Goal: Use online tool/utility: Use online tool/utility

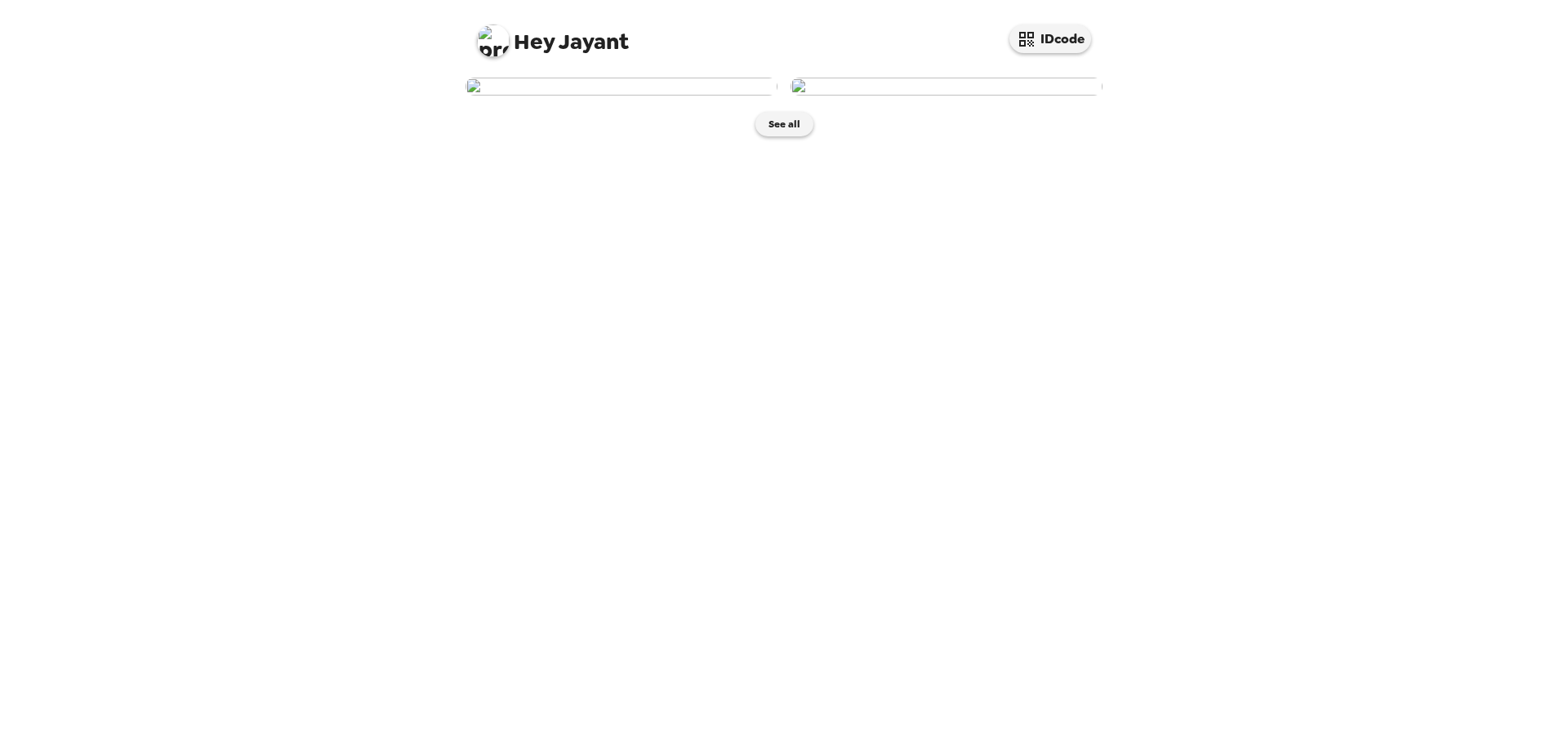
click at [663, 96] on img at bounding box center [622, 86] width 312 height 18
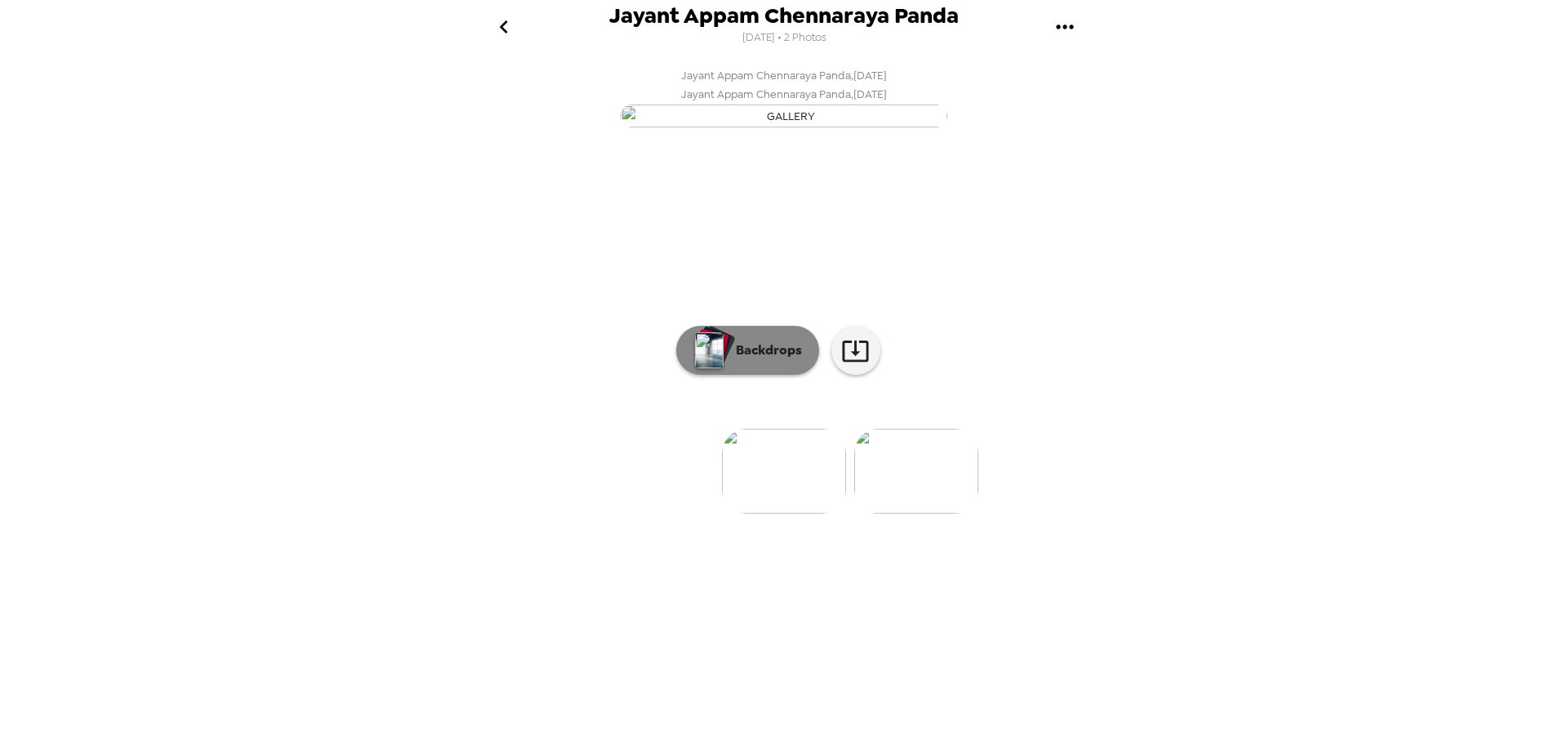
click at [743, 361] on p "Backdrops" at bounding box center [764, 350] width 75 height 19
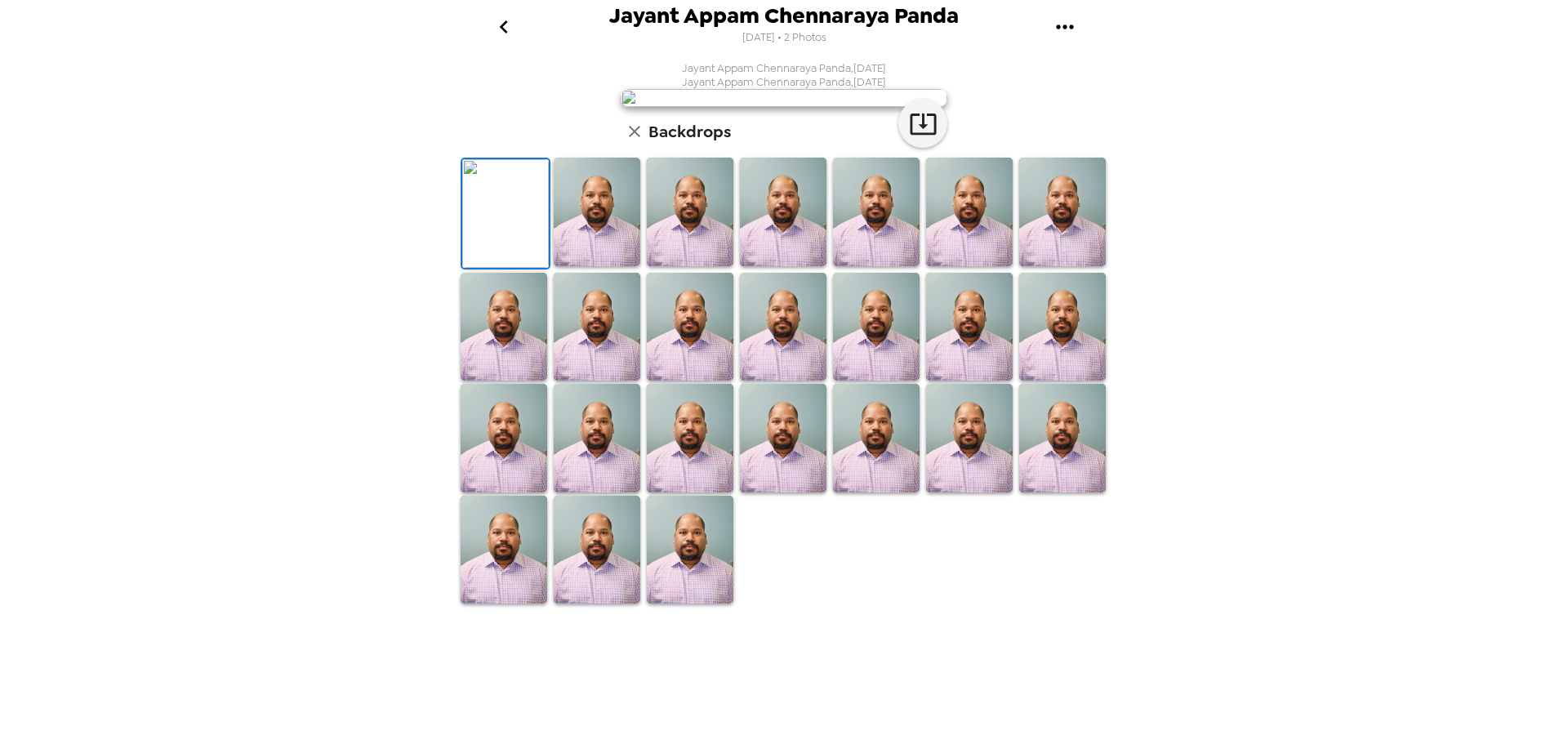
click at [503, 268] on img at bounding box center [505, 214] width 87 height 109
click at [927, 138] on icon "button" at bounding box center [923, 124] width 29 height 29
click at [507, 27] on icon "go back" at bounding box center [504, 27] width 26 height 26
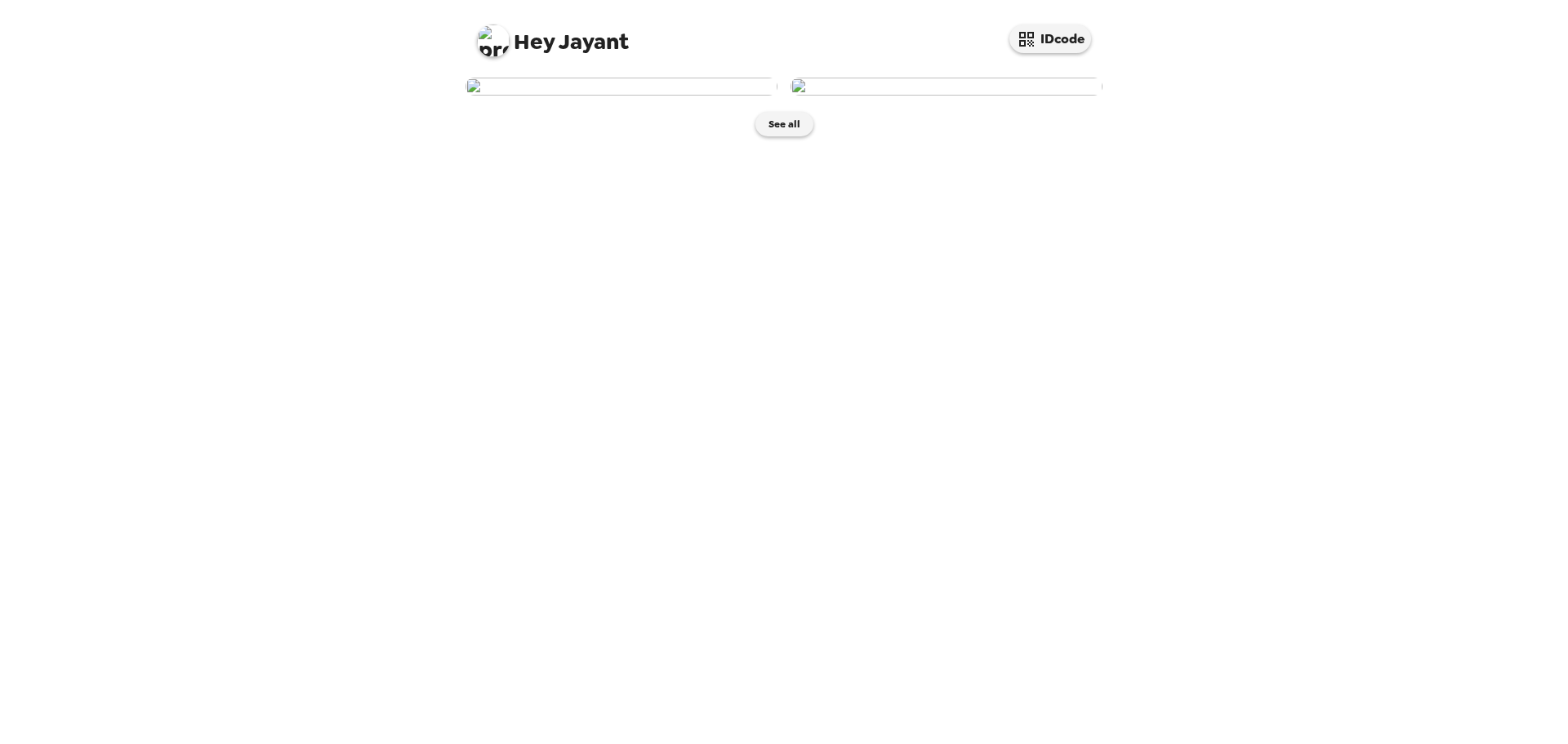
click at [986, 96] on img at bounding box center [947, 86] width 312 height 18
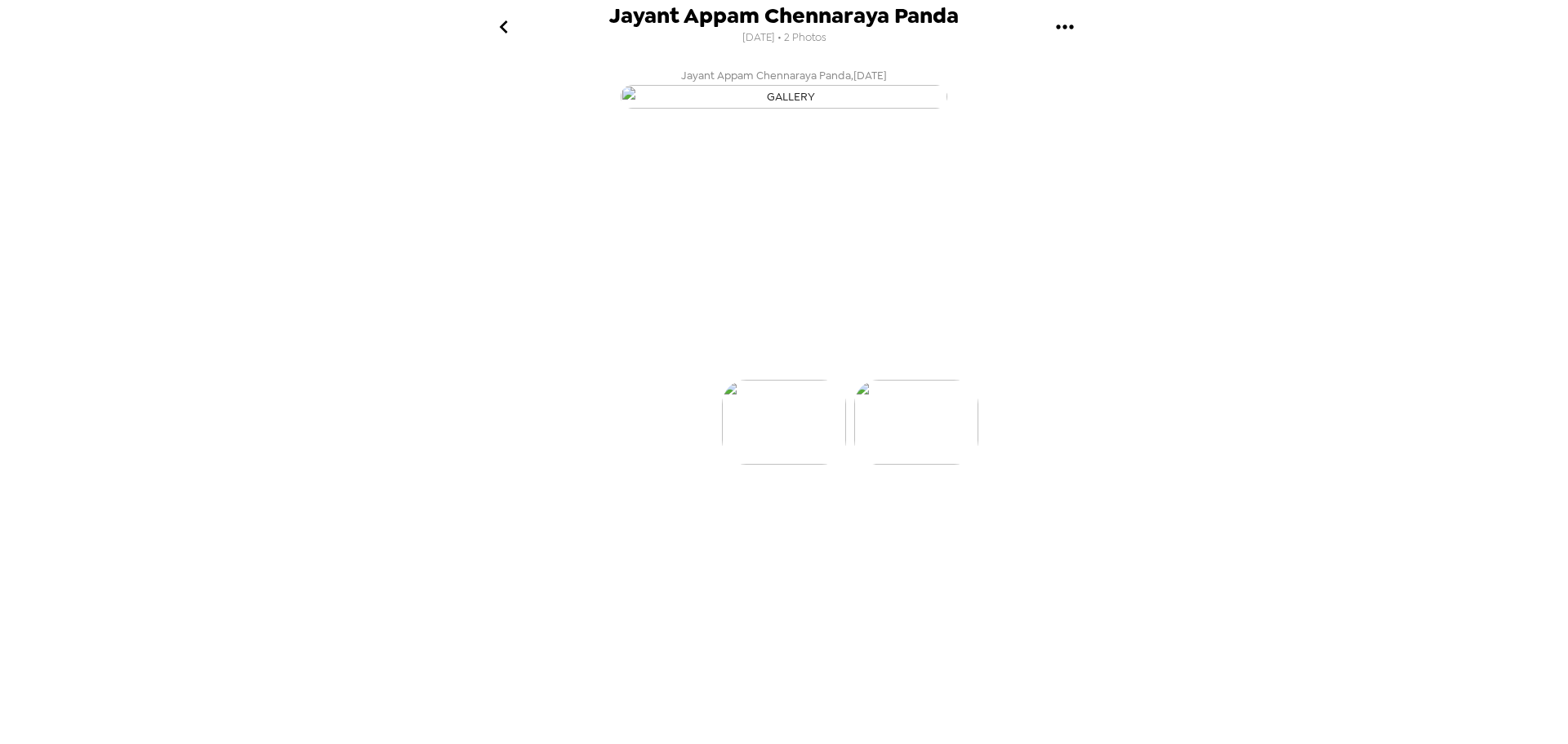
scroll to position [0, 131]
click at [773, 361] on p "Backdrops" at bounding box center [764, 350] width 75 height 19
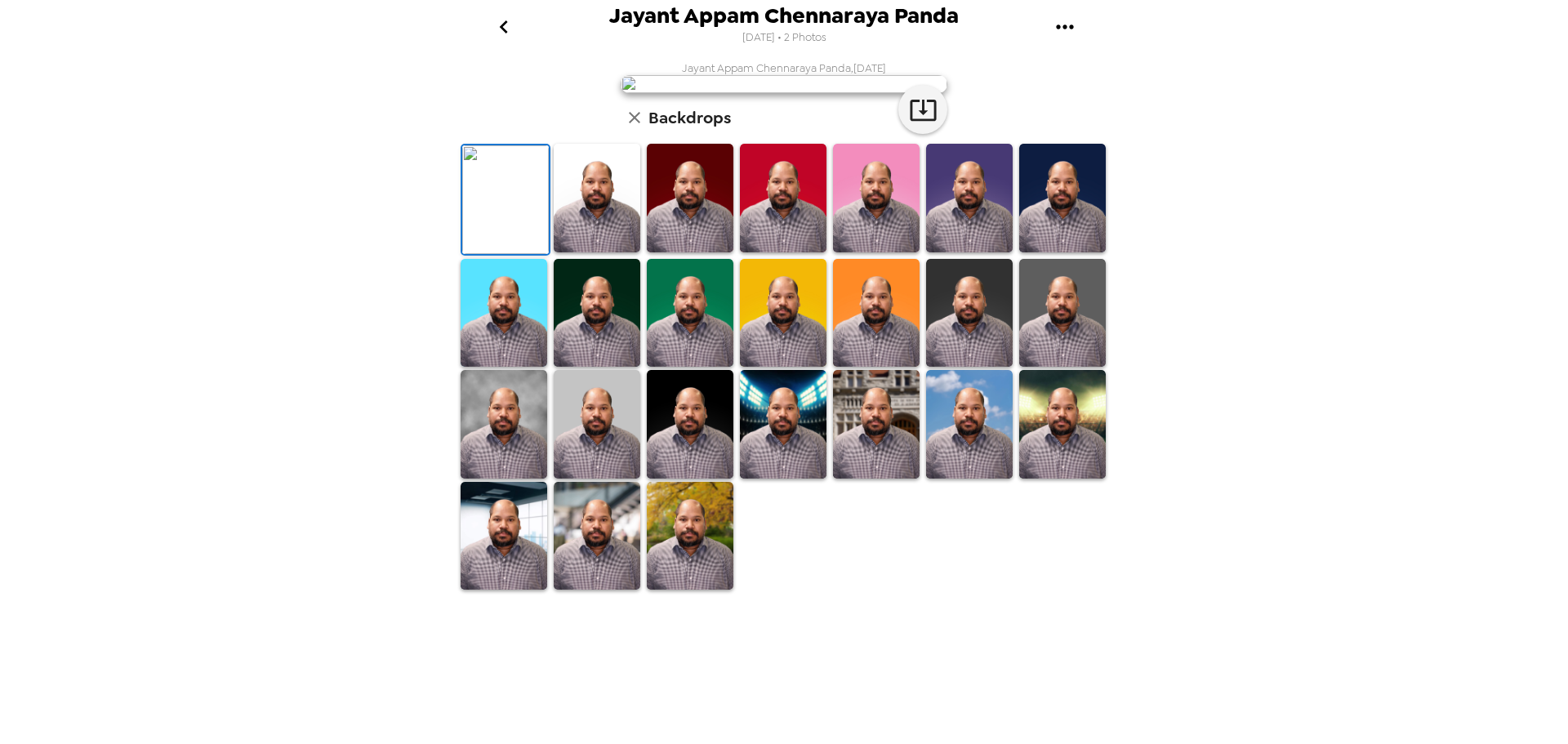
scroll to position [232, 0]
click at [777, 478] on img at bounding box center [783, 425] width 87 height 109
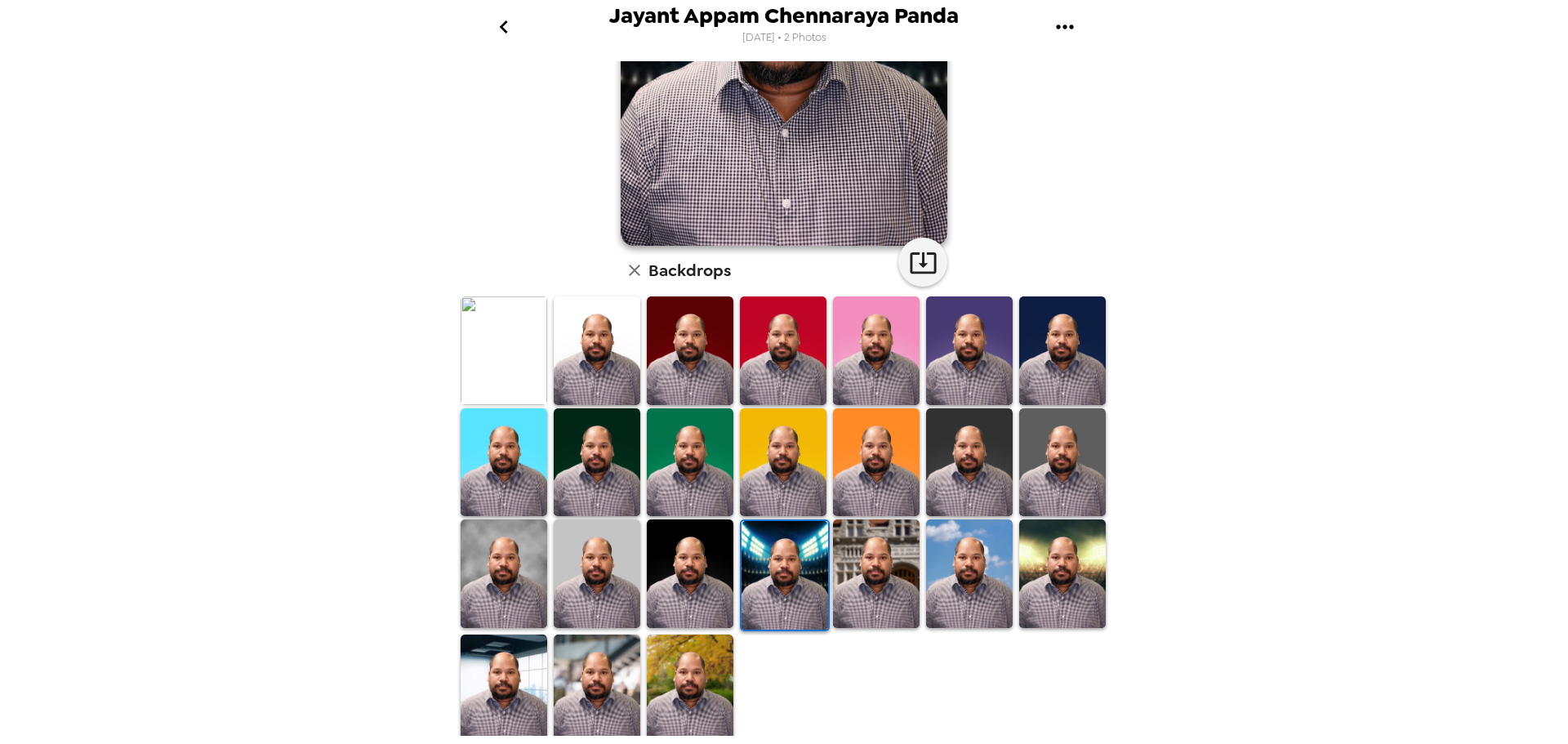
click at [676, 679] on img at bounding box center [690, 689] width 87 height 109
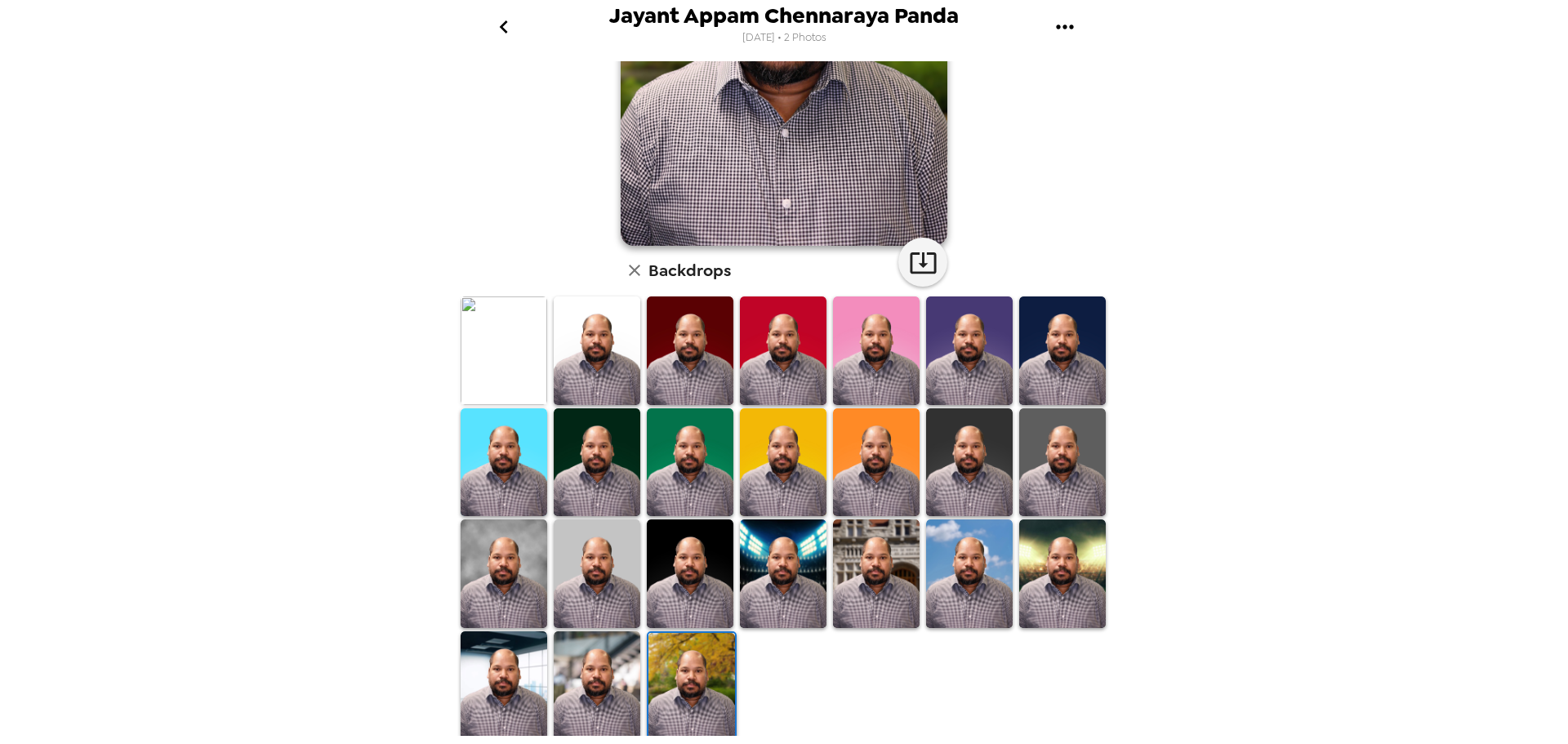
click at [606, 672] on img at bounding box center [597, 686] width 87 height 109
click at [520, 668] on img at bounding box center [504, 686] width 87 height 109
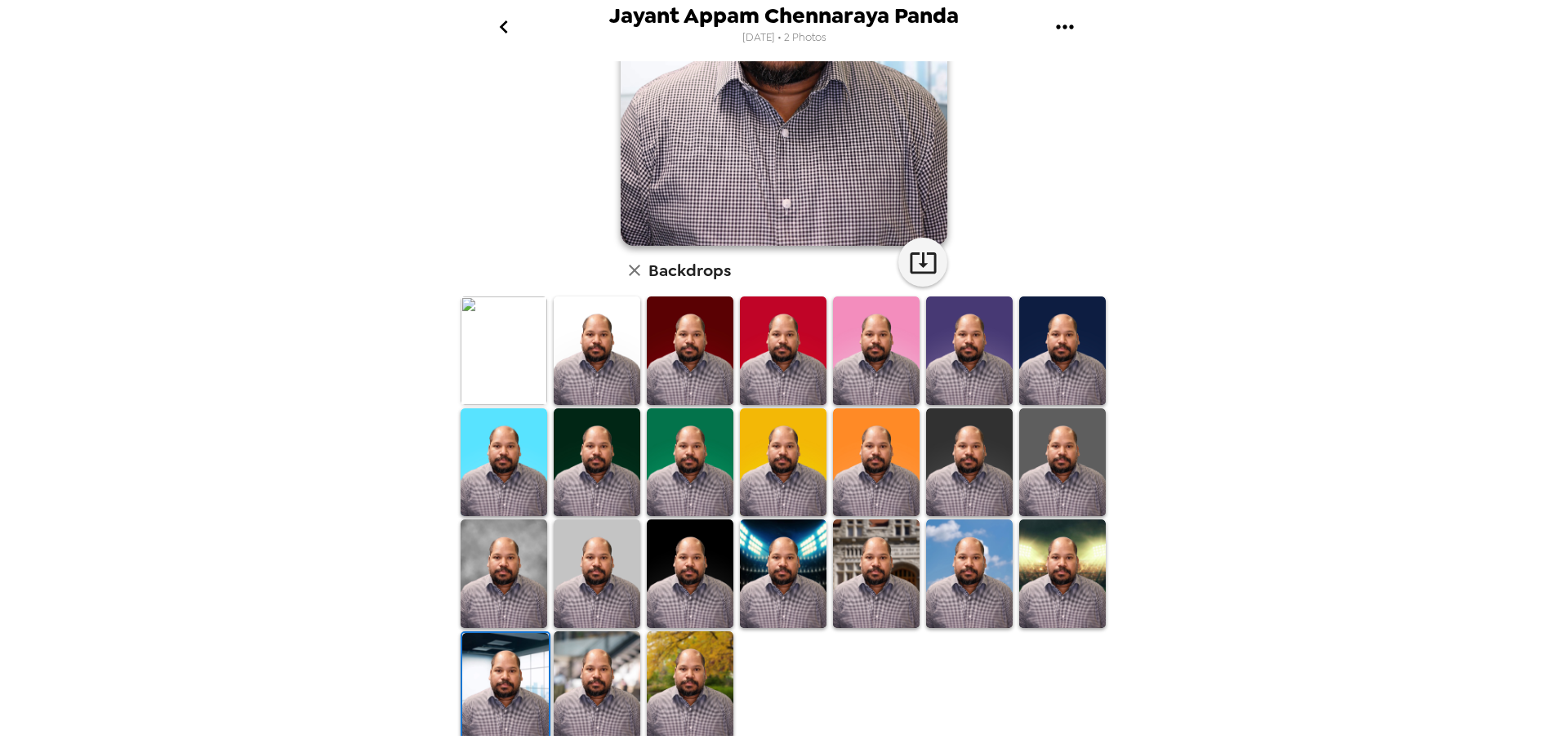
click at [1016, 568] on div at bounding box center [1063, 574] width 93 height 112
click at [1049, 556] on img at bounding box center [1063, 574] width 87 height 109
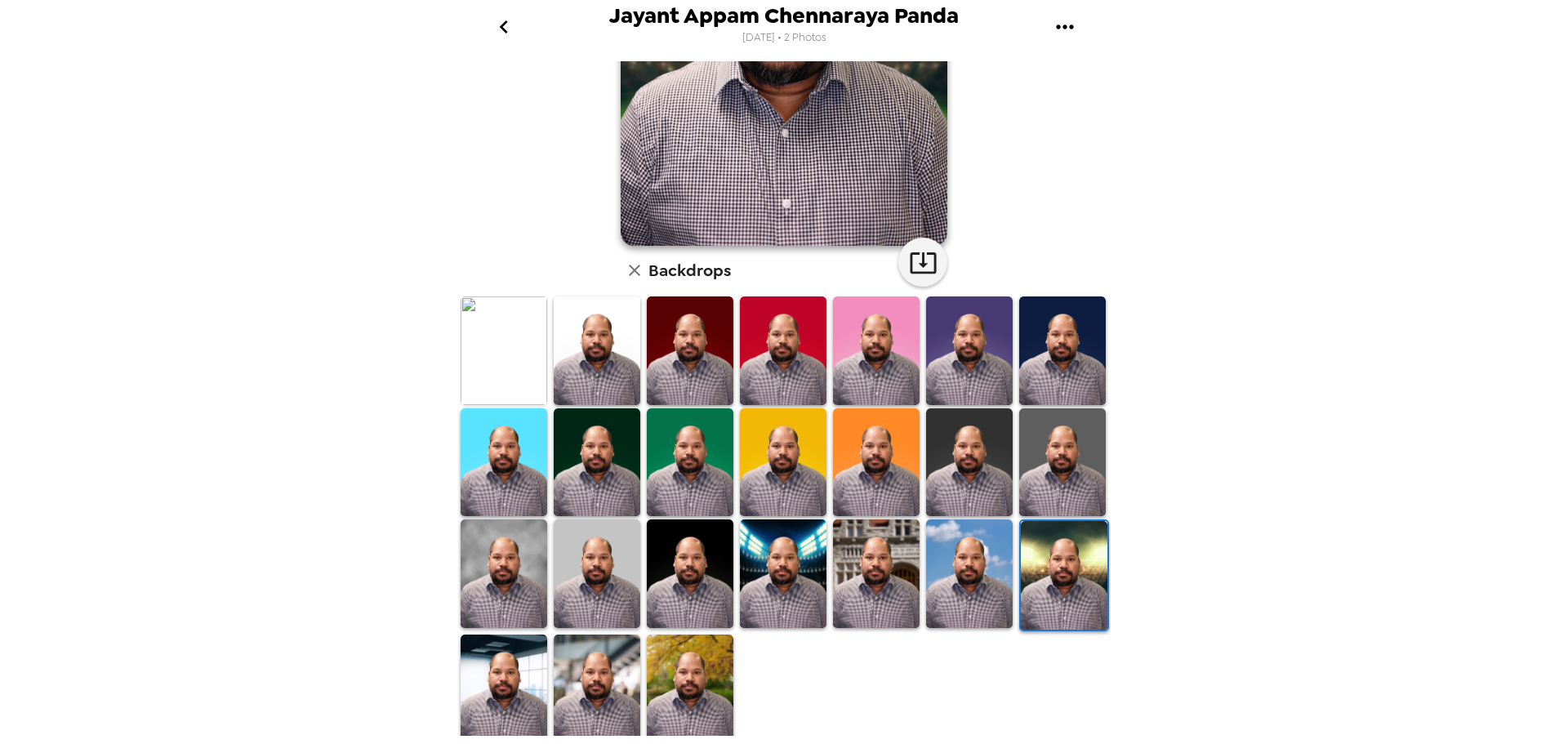
click at [684, 648] on img at bounding box center [690, 689] width 87 height 109
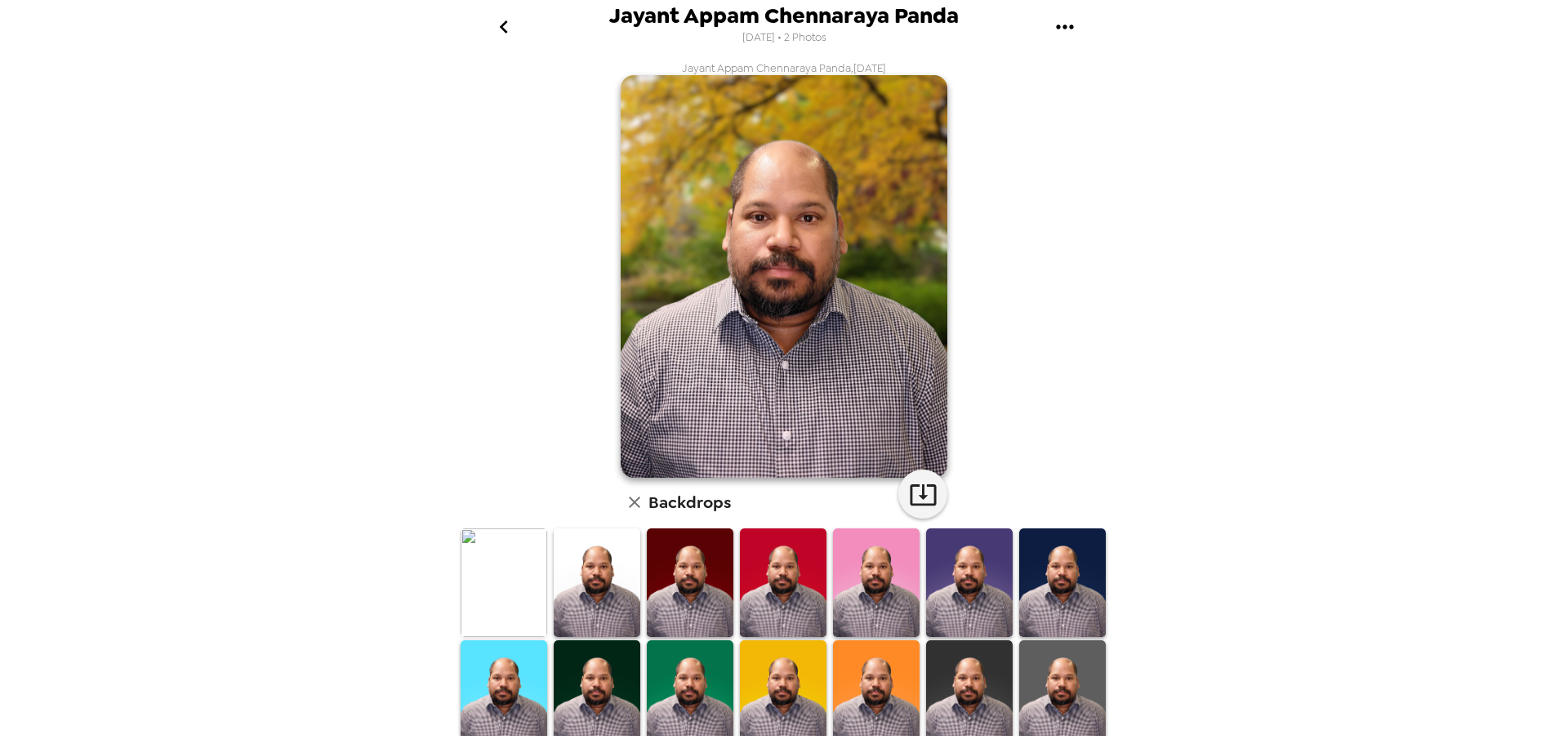
click at [505, 577] on img at bounding box center [504, 582] width 87 height 108
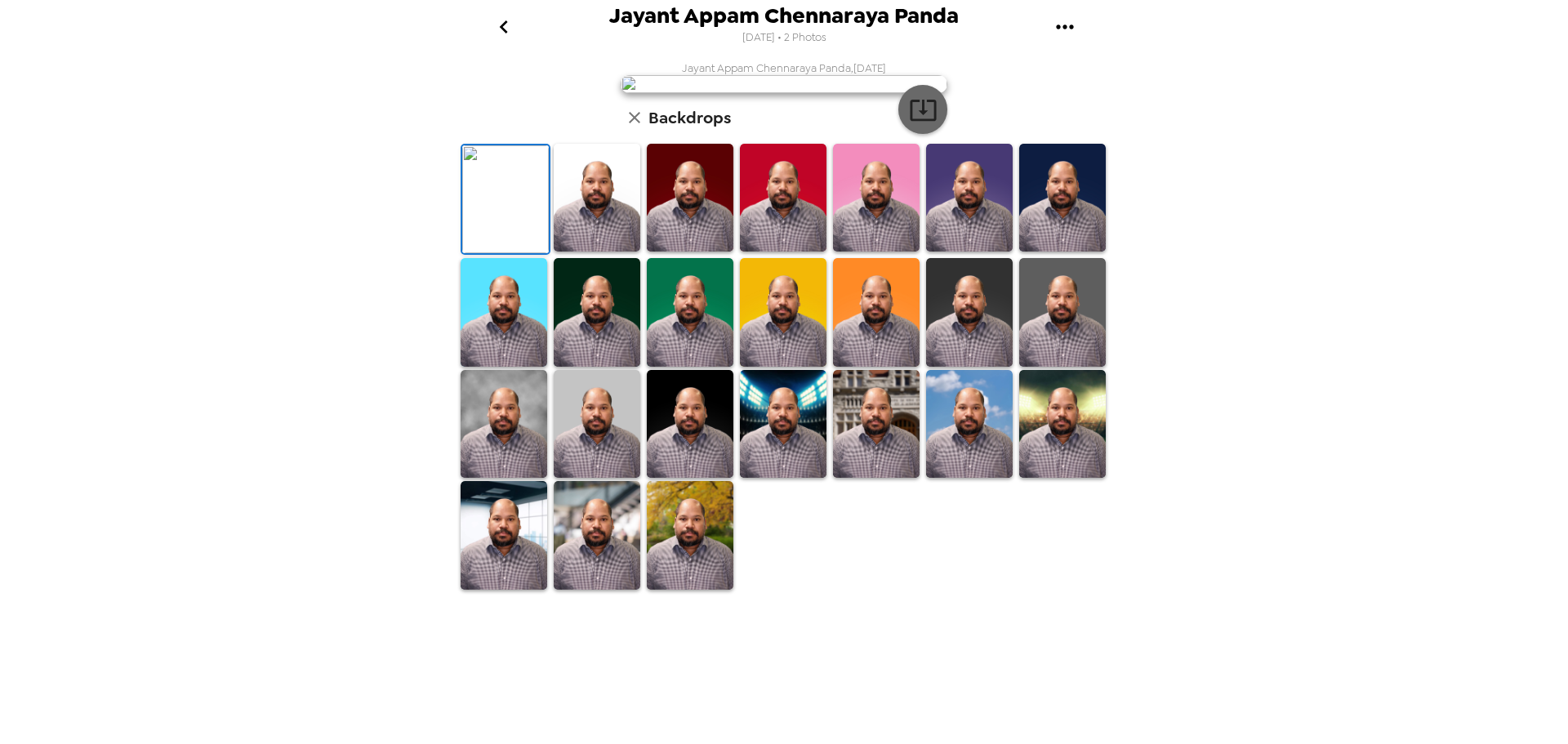
click at [926, 124] on icon "button" at bounding box center [923, 110] width 29 height 29
drag, startPoint x: 694, startPoint y: 596, endPoint x: 770, endPoint y: 593, distance: 76.1
click at [694, 252] on img at bounding box center [690, 197] width 87 height 108
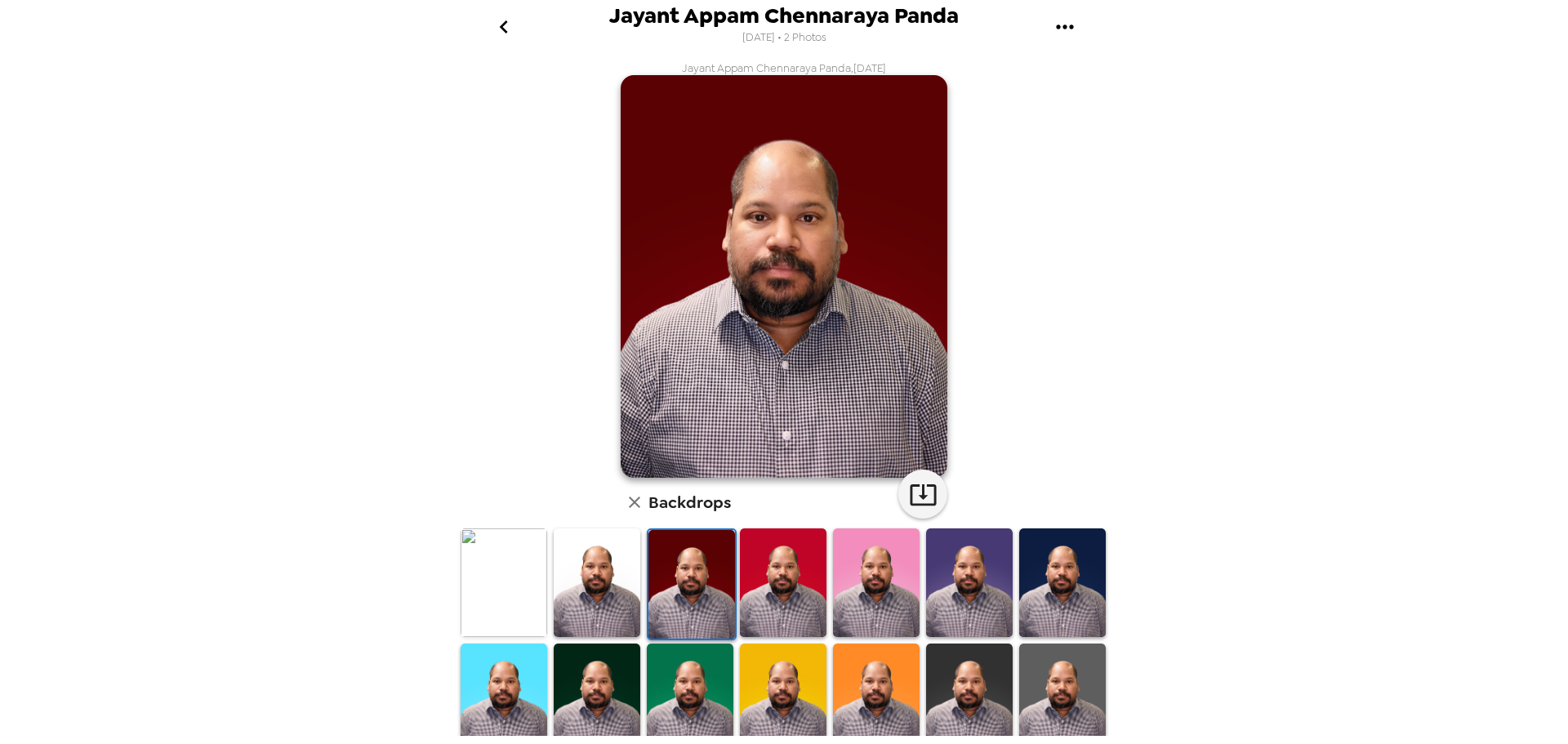
click at [776, 593] on img at bounding box center [783, 582] width 87 height 108
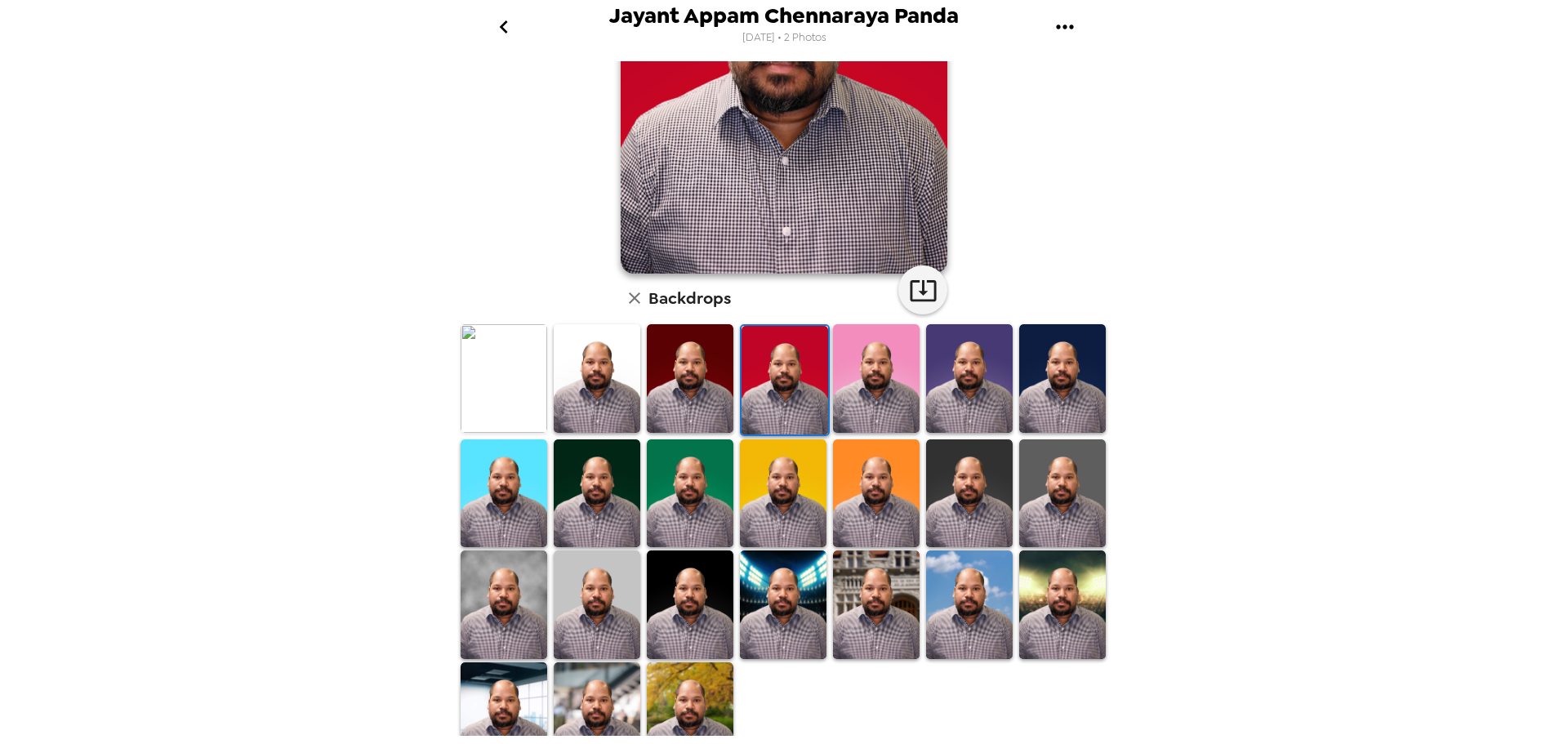
scroll to position [232, 0]
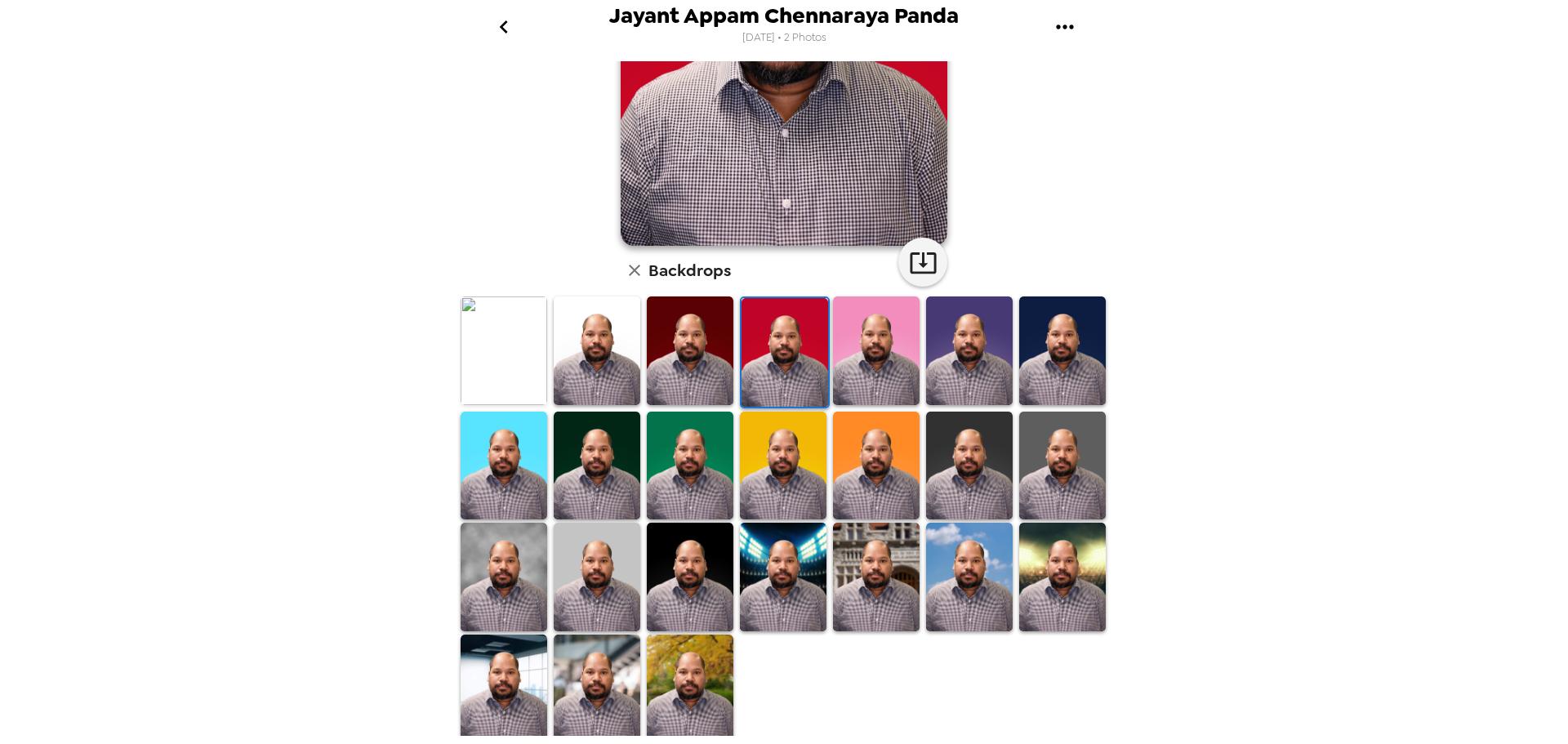
click at [590, 663] on img at bounding box center [597, 688] width 87 height 108
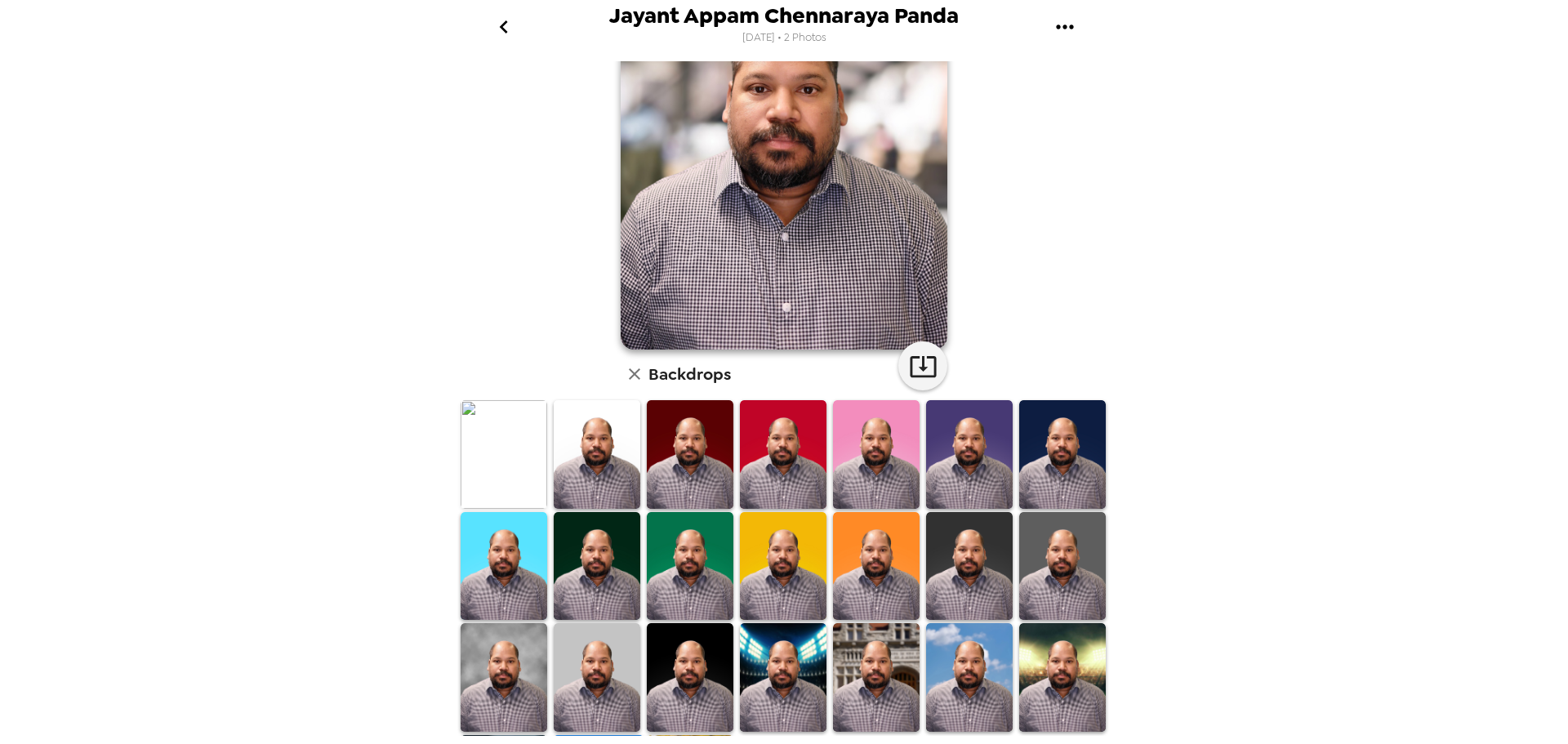
scroll to position [0, 0]
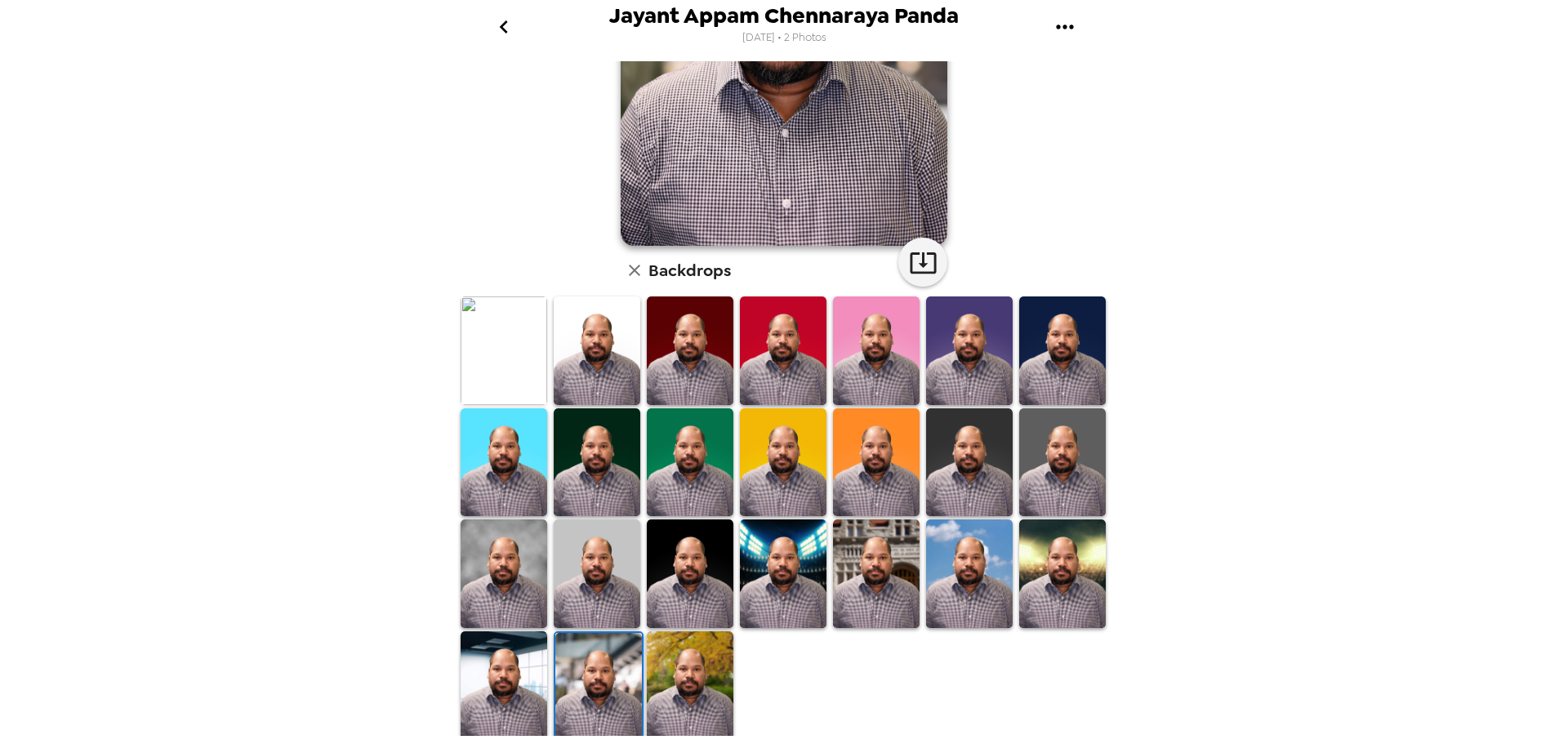
click at [503, 676] on img at bounding box center [504, 685] width 87 height 108
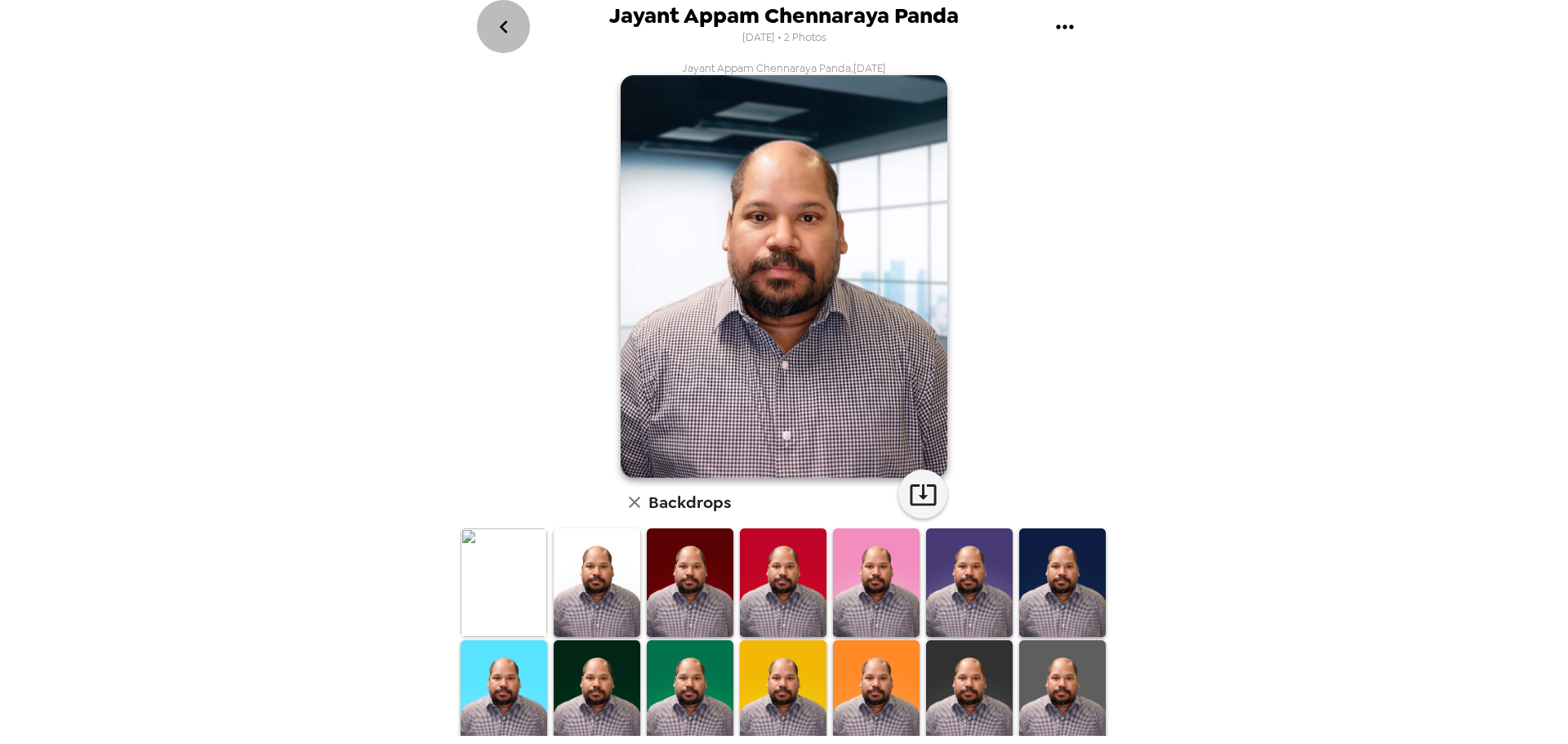
click at [507, 32] on icon "go back" at bounding box center [504, 27] width 26 height 26
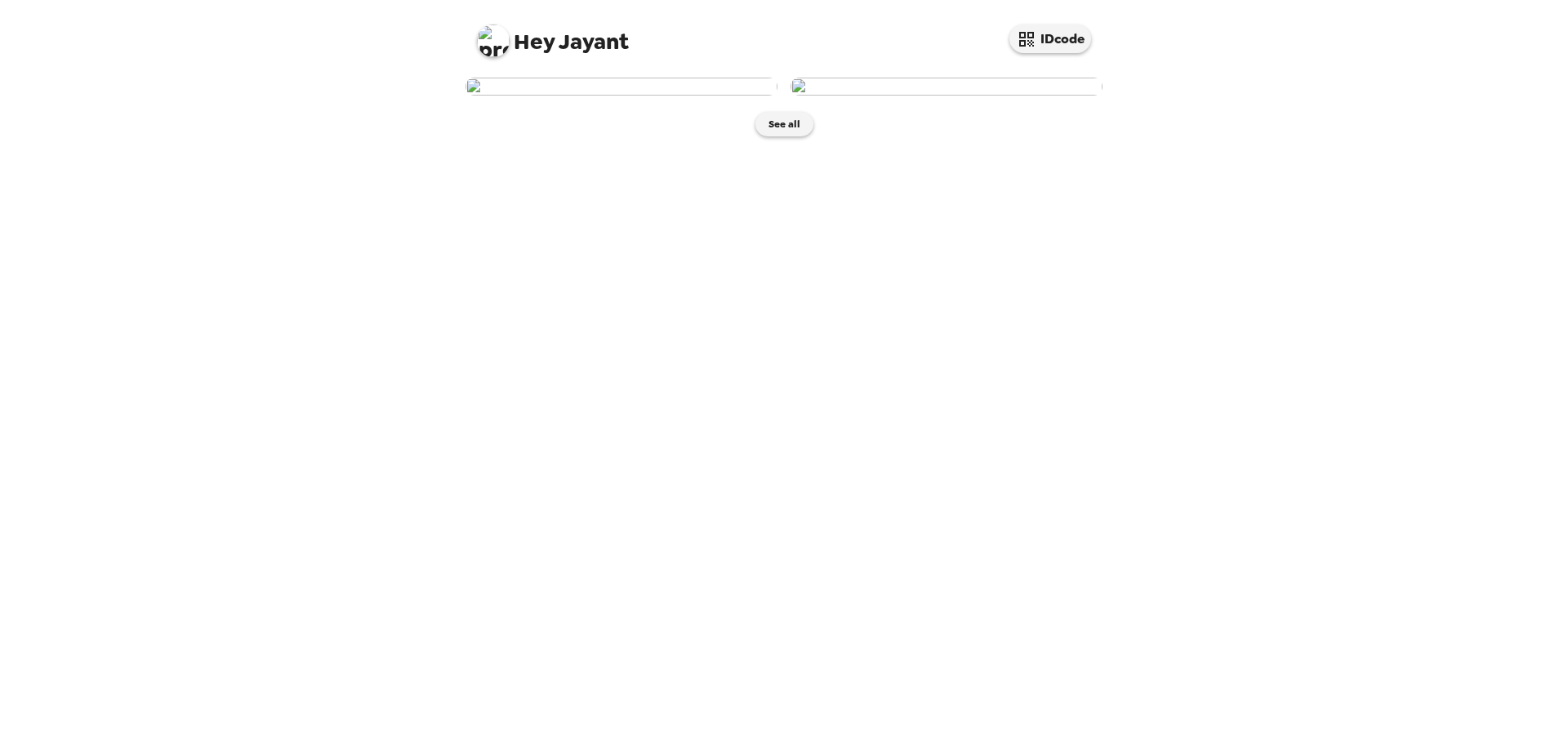
click at [680, 96] on img at bounding box center [622, 86] width 312 height 18
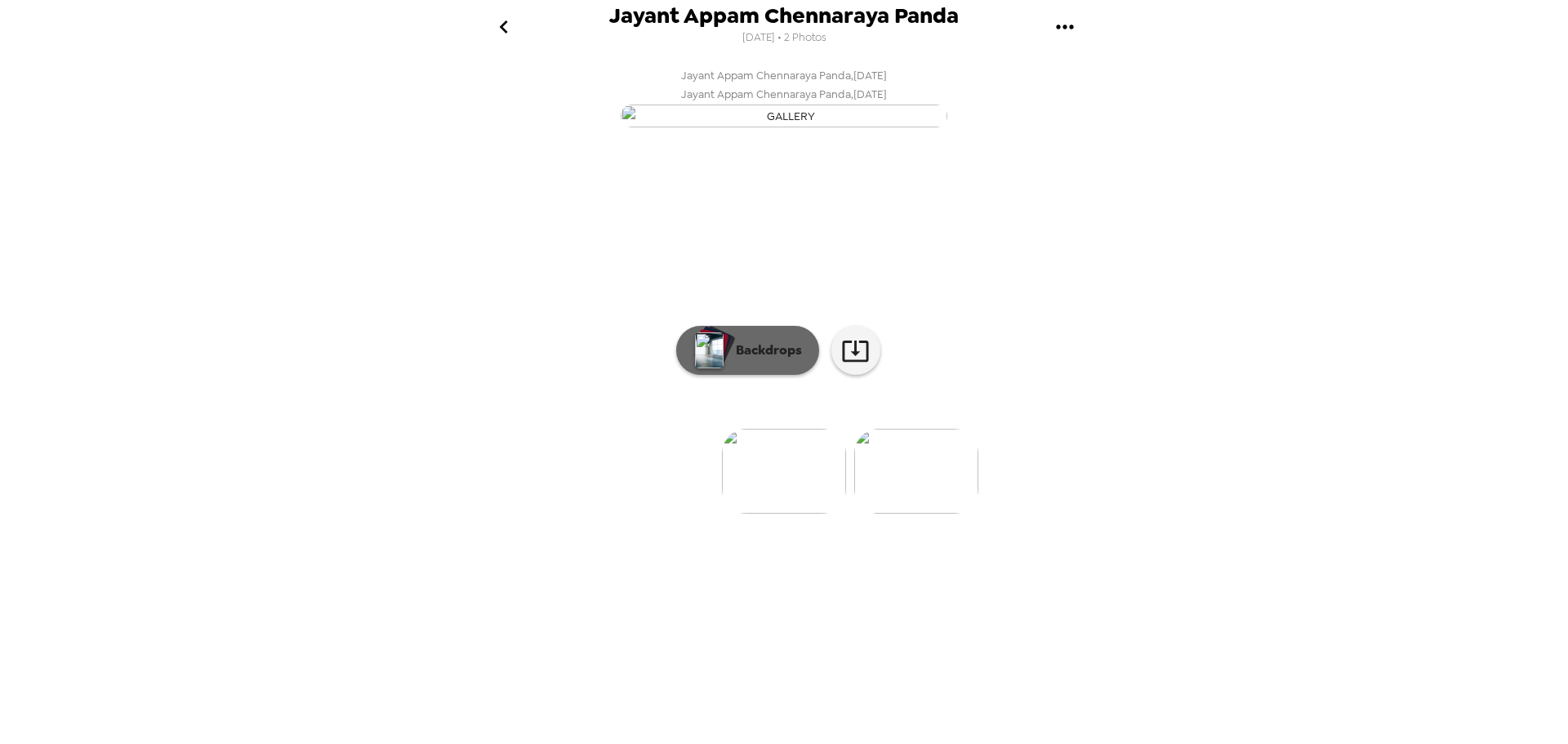
click at [795, 361] on p "Backdrops" at bounding box center [764, 350] width 75 height 19
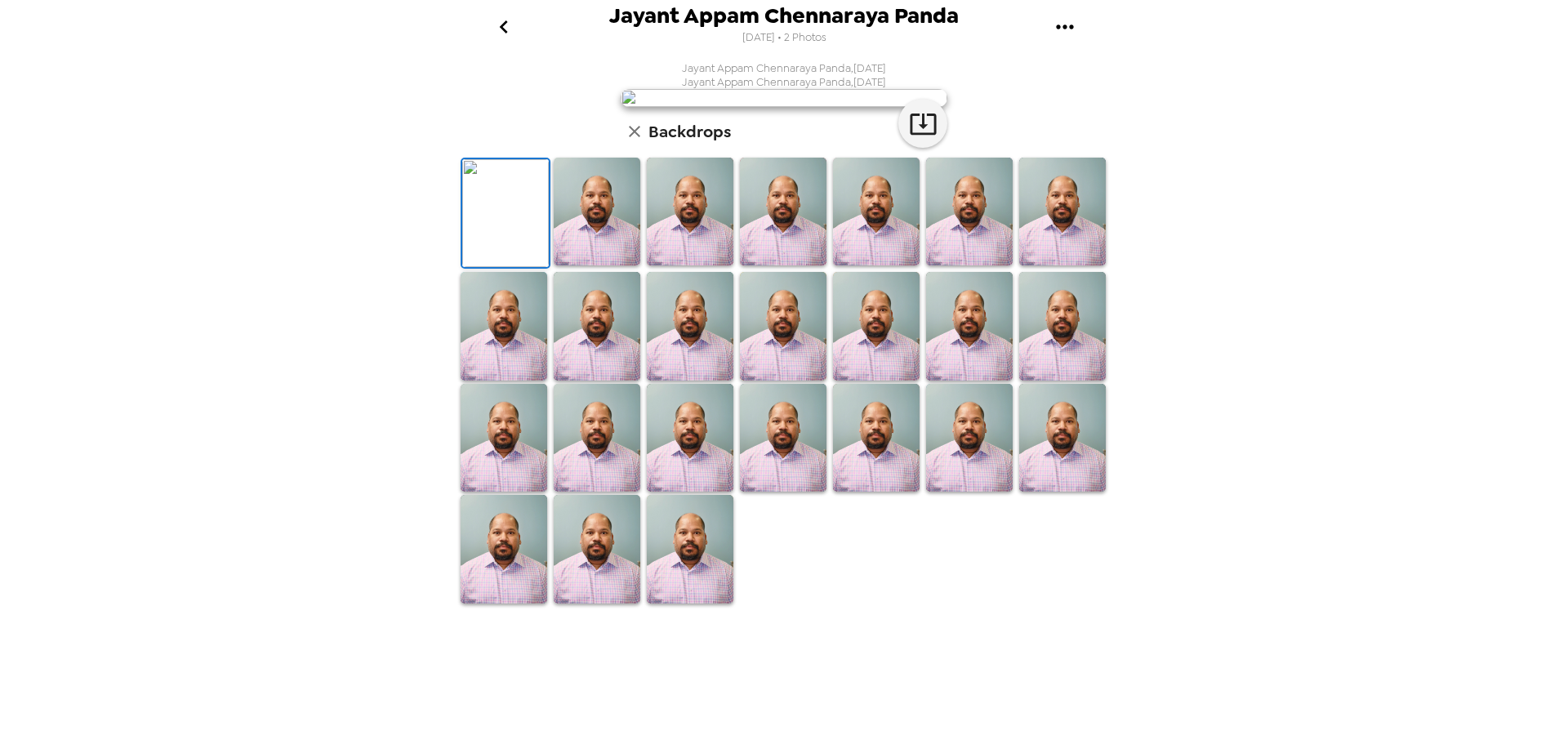
click at [791, 266] on img at bounding box center [783, 211] width 87 height 108
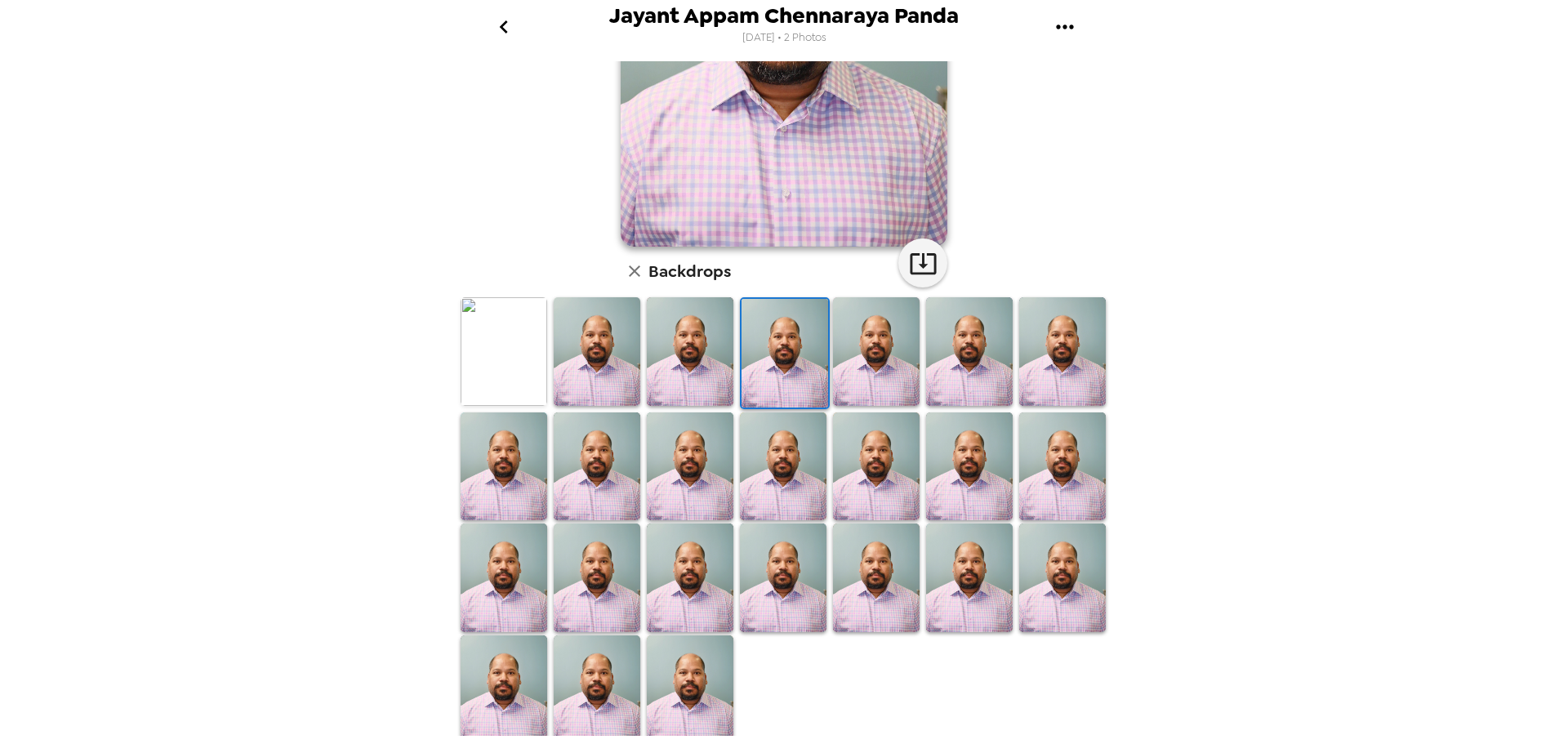
click at [500, 349] on img at bounding box center [504, 351] width 87 height 108
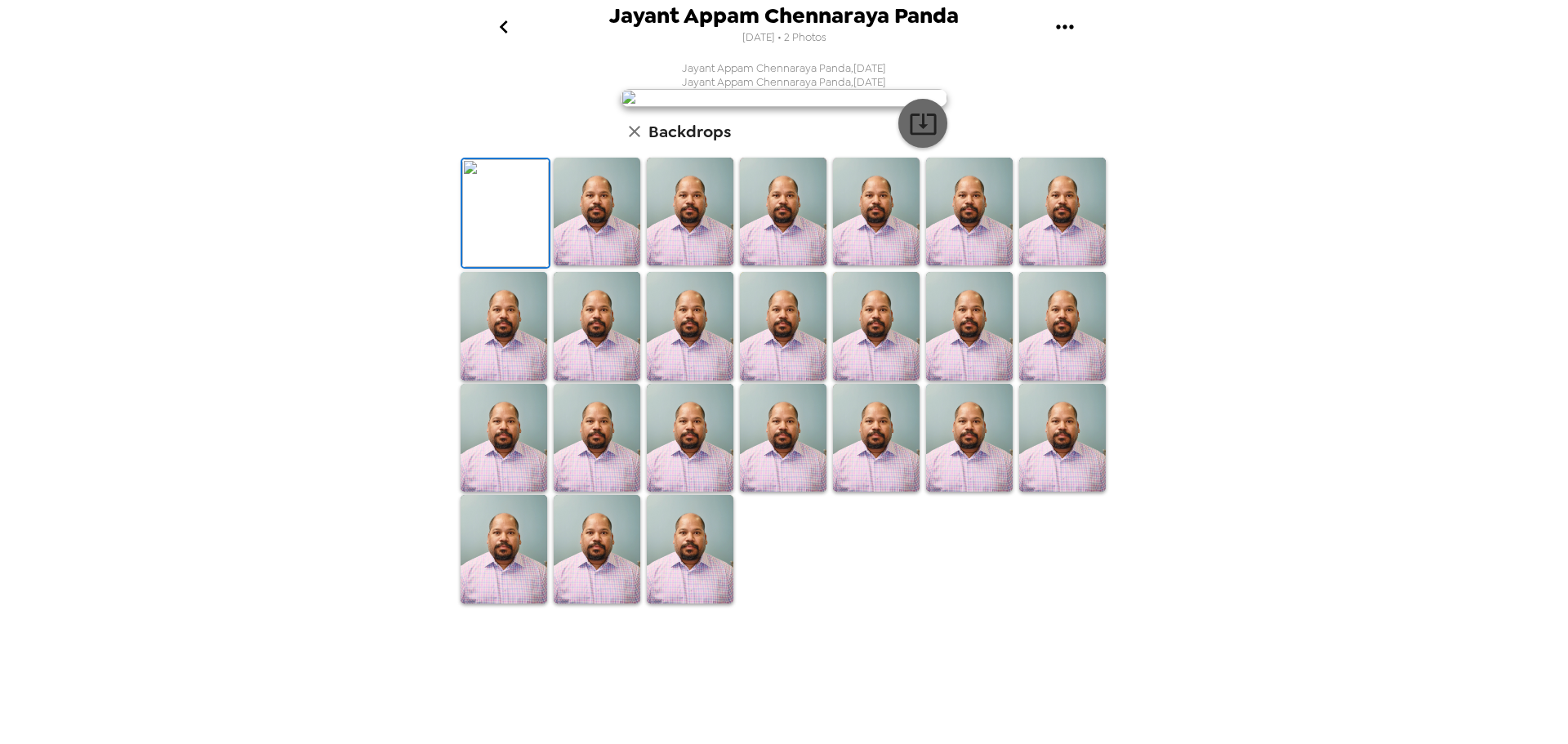
click at [927, 135] on icon "button" at bounding box center [923, 124] width 26 height 21
